Goal: Share content

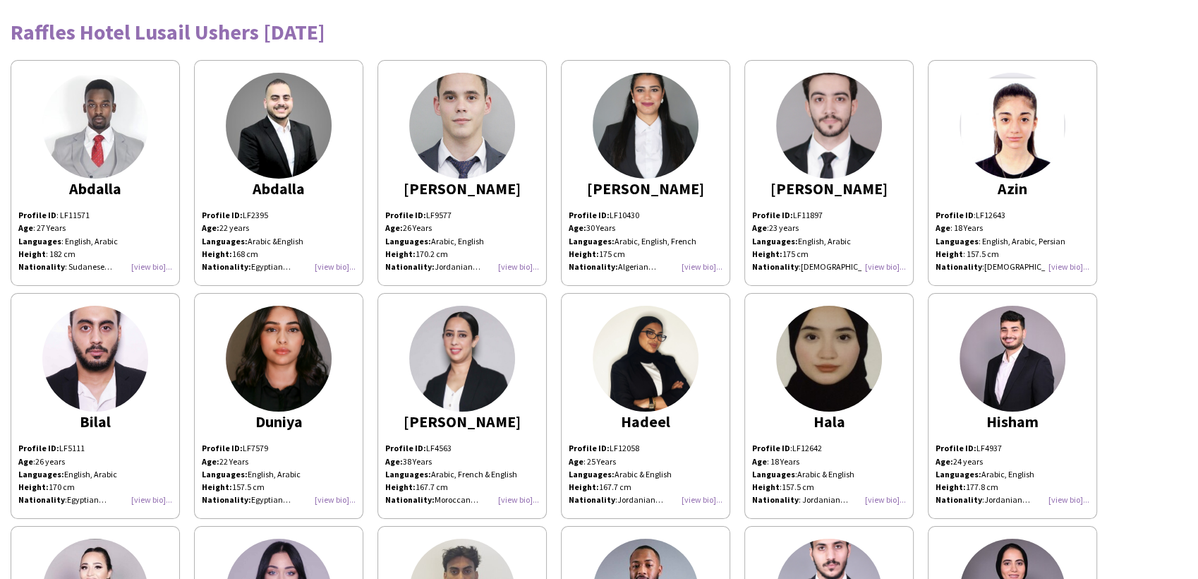
drag, startPoint x: 320, startPoint y: 24, endPoint x: 11, endPoint y: 40, distance: 309.5
click at [11, 40] on div "Raffles Hotel Lusail Ushers [DATE]" at bounding box center [599, 31] width 1177 height 21
copy div "Raffles Hotel Lusail Ushers [DATE]"
click at [340, 35] on div "Raffles Hotel Lusail Ushers [DATE]" at bounding box center [599, 31] width 1177 height 21
